Goal: Information Seeking & Learning: Learn about a topic

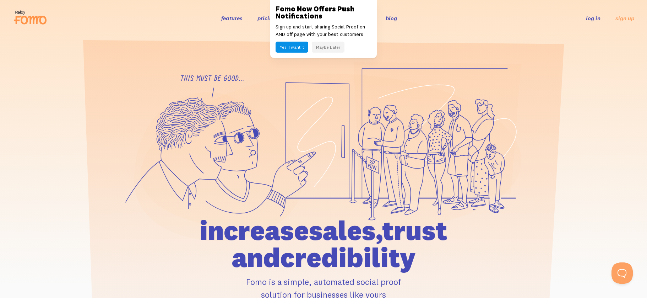
click at [327, 48] on button "Maybe Later" at bounding box center [328, 47] width 33 height 11
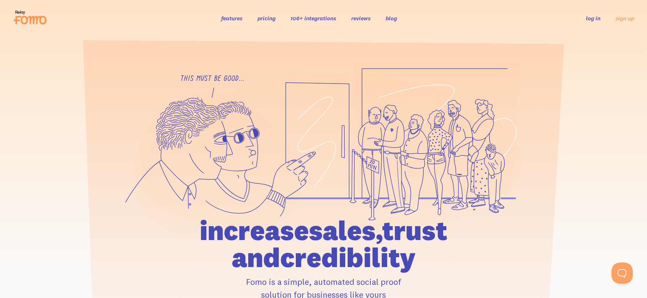
click at [267, 18] on link "pricing" at bounding box center [266, 18] width 18 height 7
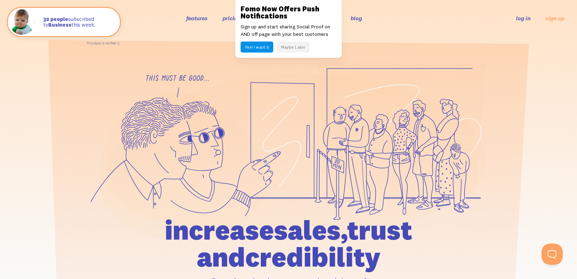
click at [295, 47] on button "Maybe Later" at bounding box center [293, 47] width 33 height 11
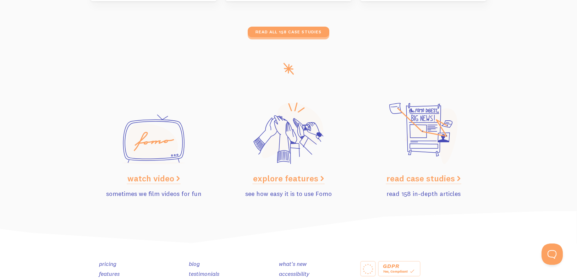
scroll to position [3602, 0]
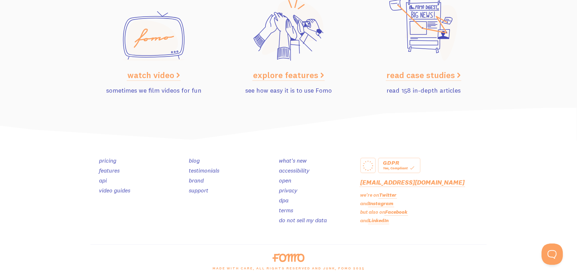
click at [215, 170] on link "testimonials" at bounding box center [204, 170] width 31 height 7
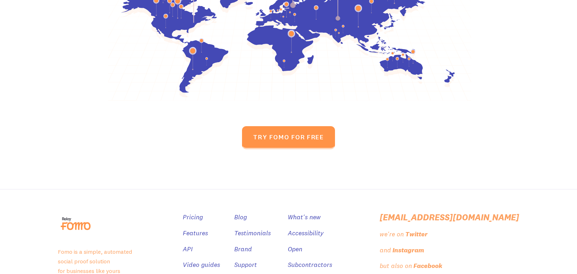
scroll to position [3405, 0]
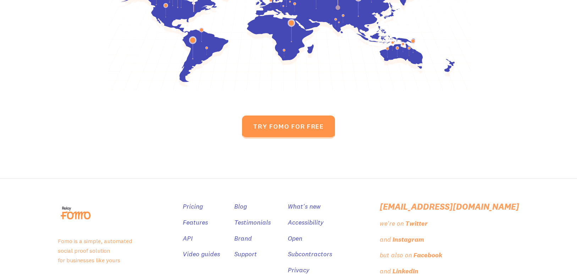
drag, startPoint x: 580, startPoint y: 14, endPoint x: 581, endPoint y: 281, distance: 266.4
click at [253, 233] on link "Brand" at bounding box center [244, 238] width 18 height 10
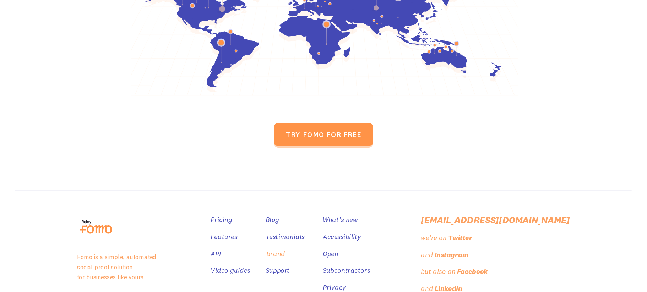
scroll to position [3386, 0]
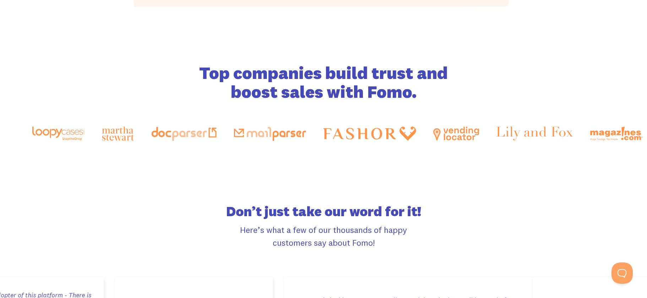
scroll to position [1151, 0]
